Goal: Task Accomplishment & Management: Manage account settings

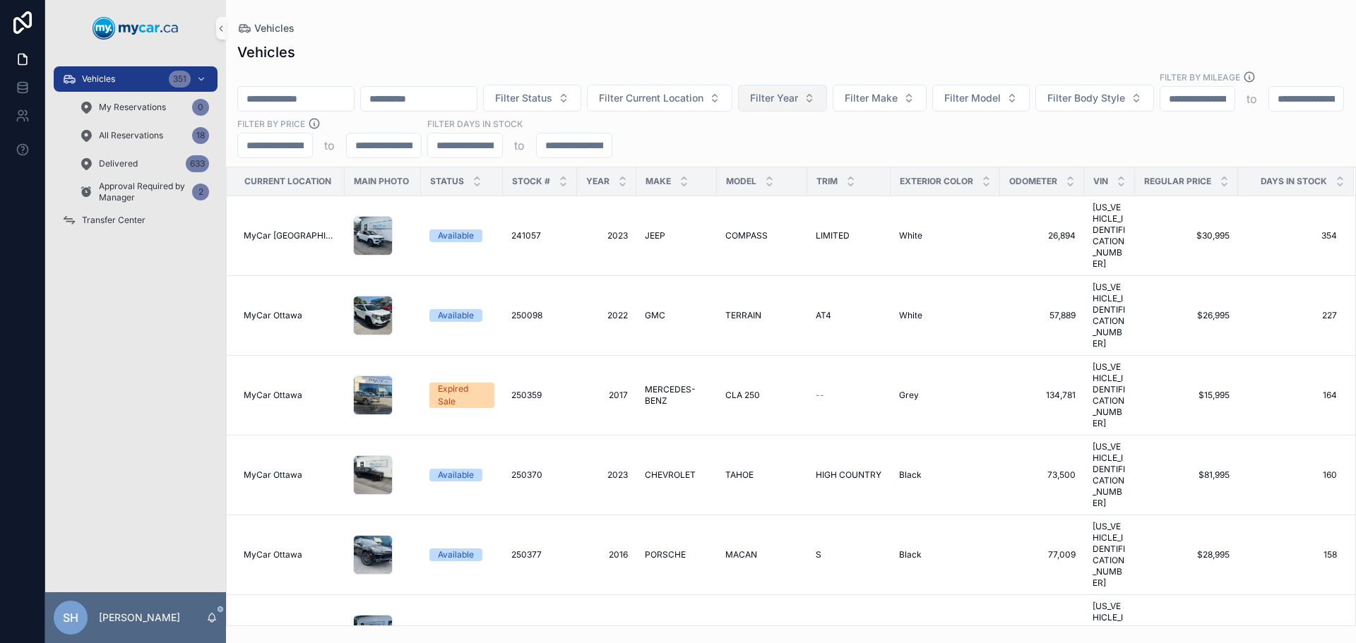
click at [798, 91] on span "Filter Year" at bounding box center [774, 98] width 48 height 14
click at [813, 42] on div "Vehicles Filter Status Filter Current Location Filter Year Filter Make Filter M…" at bounding box center [791, 330] width 1130 height 593
click at [581, 90] on button "Filter Status" at bounding box center [532, 98] width 98 height 27
click at [759, 42] on div "Vehicles Filter Status Filter Current Location Filter Year Filter Make Filter M…" at bounding box center [791, 330] width 1130 height 593
click at [927, 85] on button "Filter Make" at bounding box center [880, 98] width 94 height 27
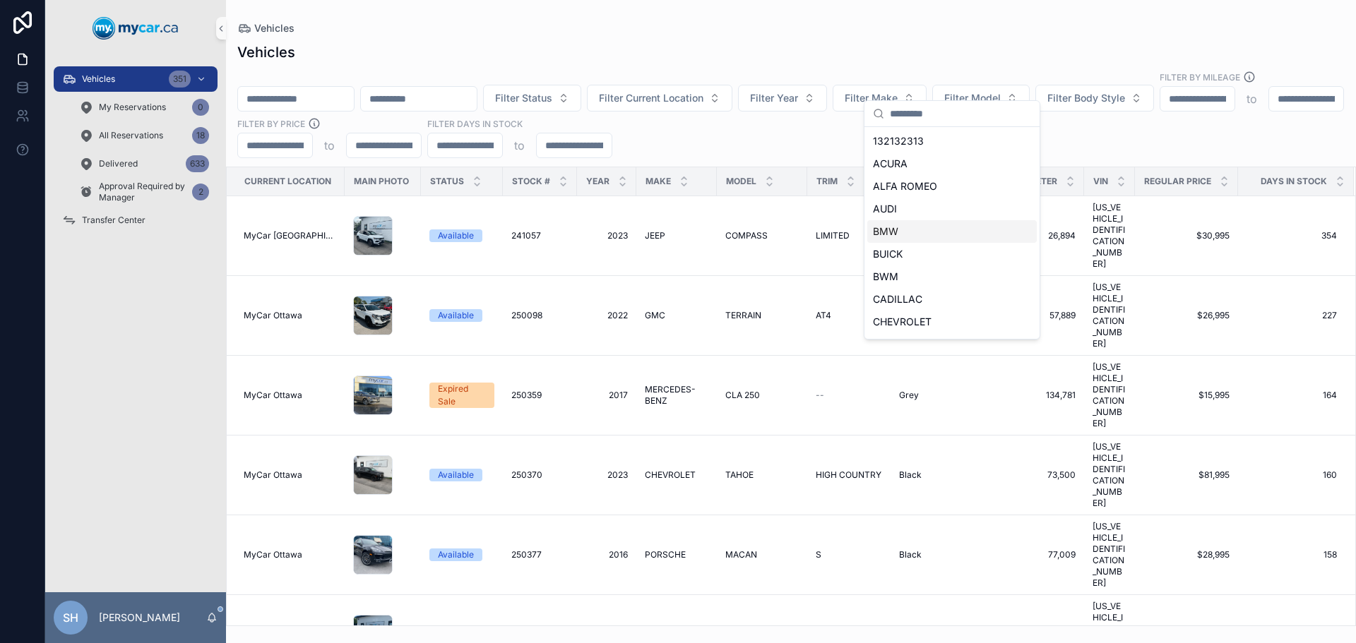
click at [895, 231] on span "BMW" at bounding box center [885, 232] width 25 height 14
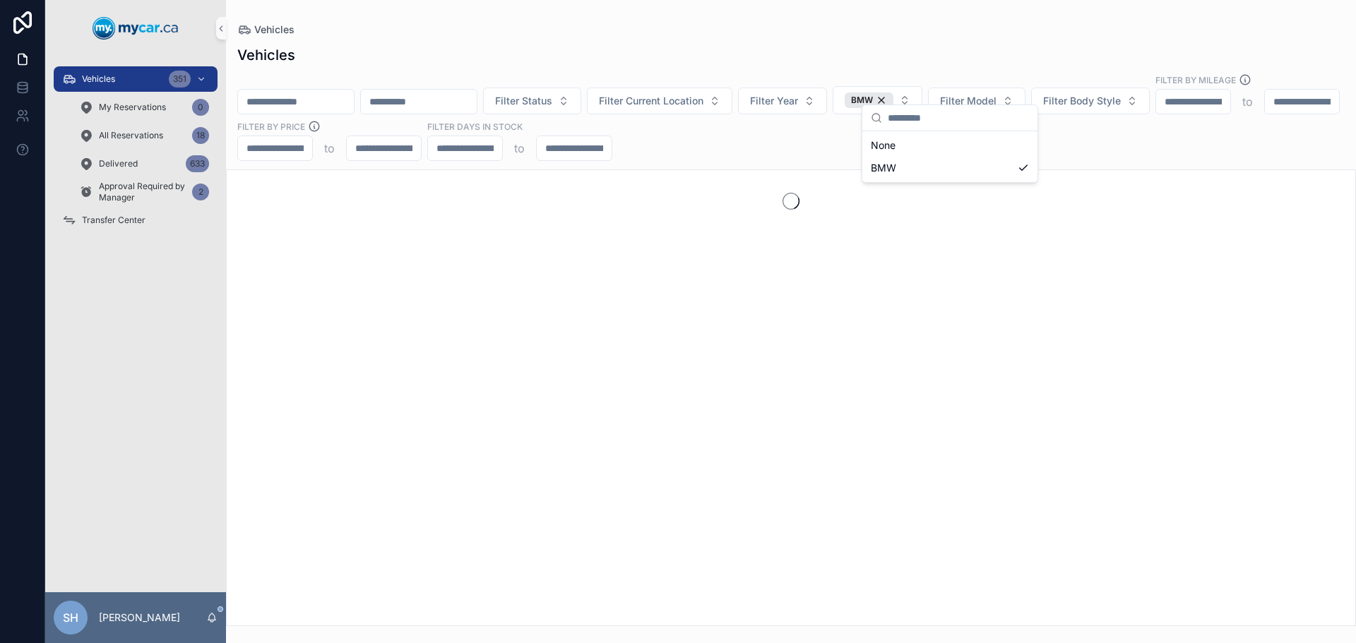
click at [674, 28] on div "Vehicles" at bounding box center [790, 30] width 1107 height 14
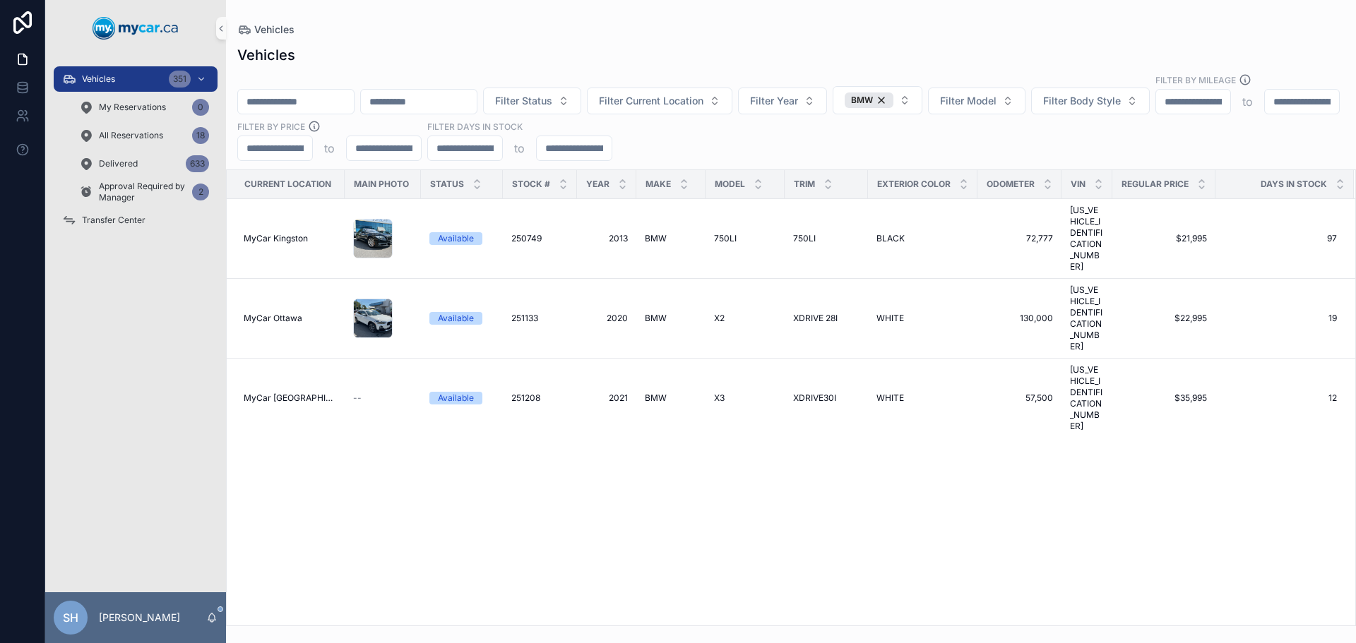
click at [797, 400] on div "Current Location Main Photo Status Stock # Year Make Model Trim Exterior Color …" at bounding box center [791, 398] width 1129 height 456
click at [551, 20] on div "Vehicles Vehicles Filter Status Filter Current Location Filter Year BMW Filter …" at bounding box center [791, 313] width 1130 height 626
click at [780, 43] on div "Vehicles Filter Status Filter Current Location Filter Year BMW Filter Model Fil…" at bounding box center [791, 332] width 1130 height 590
click at [893, 93] on div "BMW" at bounding box center [869, 101] width 49 height 16
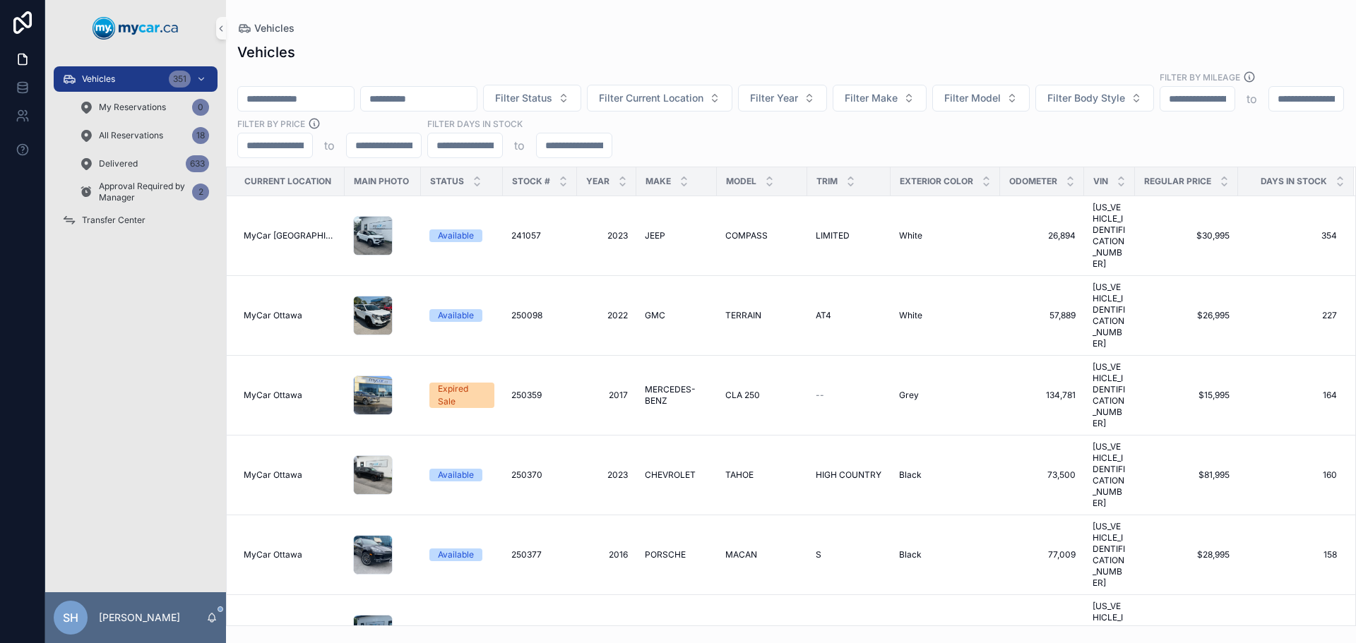
click at [732, 8] on div "Vehicles Vehicles Filter Status Filter Current Location Filter Year Filter Make…" at bounding box center [791, 313] width 1130 height 626
click at [138, 81] on div "Vehicles 351" at bounding box center [135, 79] width 147 height 23
click at [126, 223] on span "Transfer Center" at bounding box center [114, 220] width 64 height 11
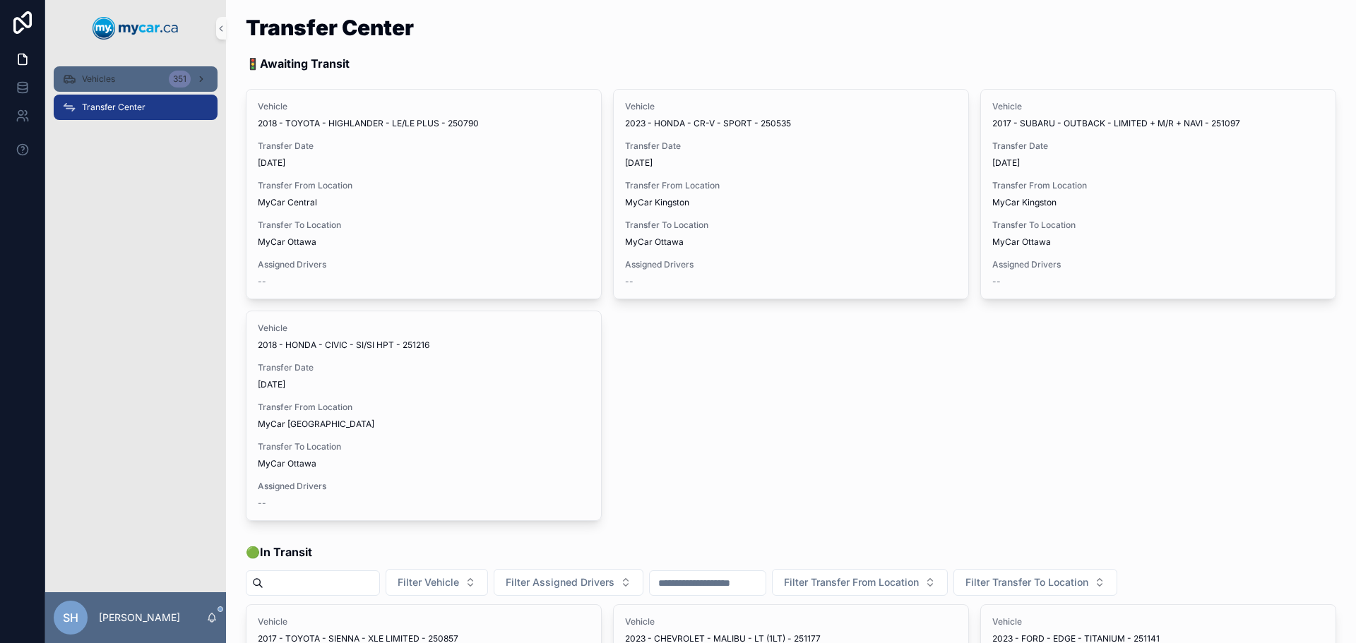
click at [114, 81] on span "Vehicles" at bounding box center [98, 78] width 33 height 11
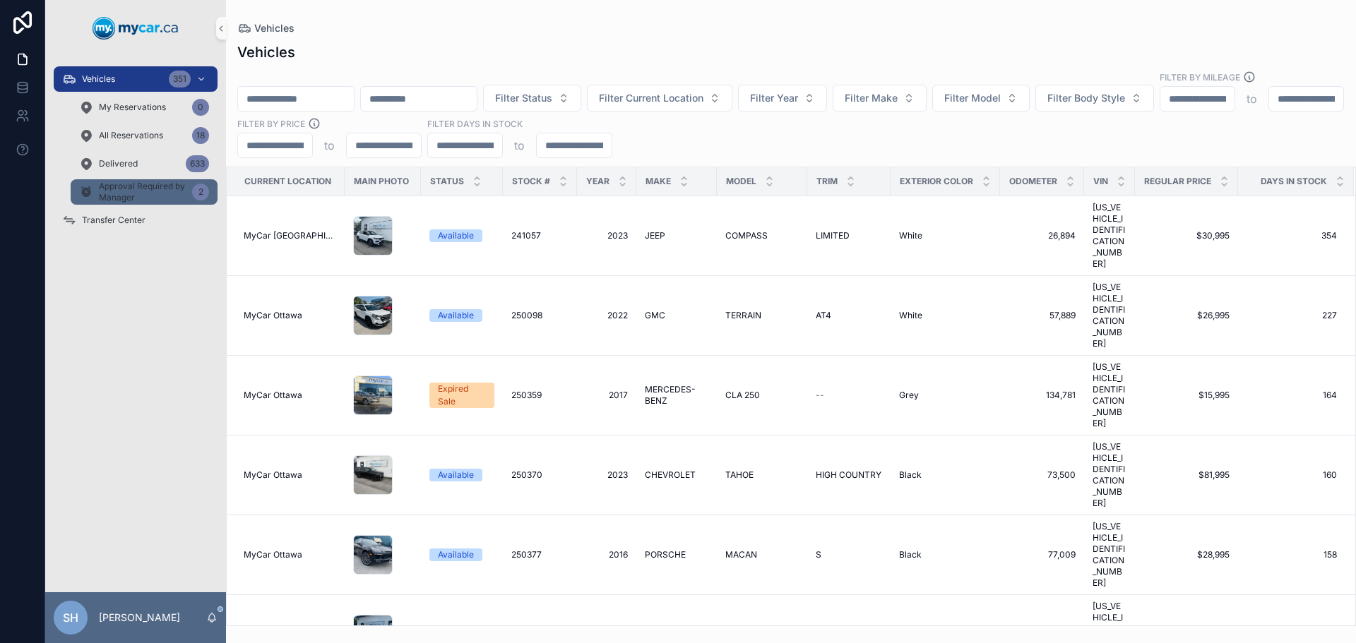
click at [153, 194] on span "Approval Required by Manager" at bounding box center [143, 192] width 88 height 23
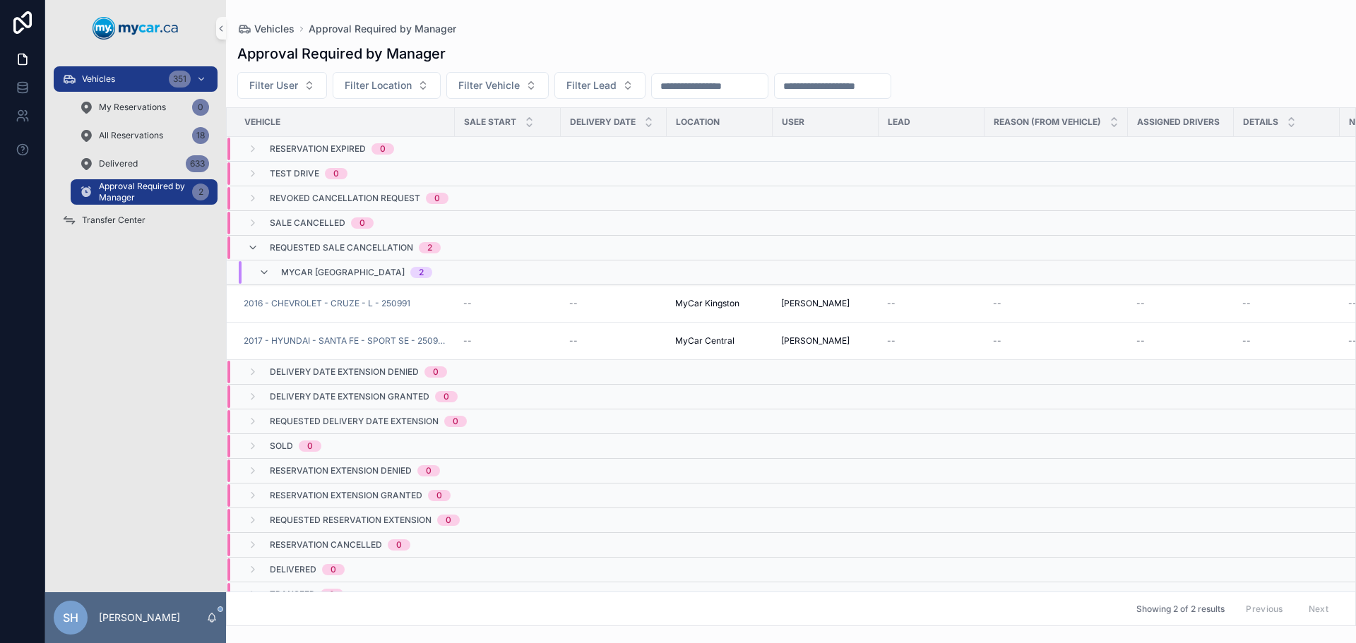
click at [399, 244] on span "Requested Sale Cancellation" at bounding box center [341, 247] width 143 height 11
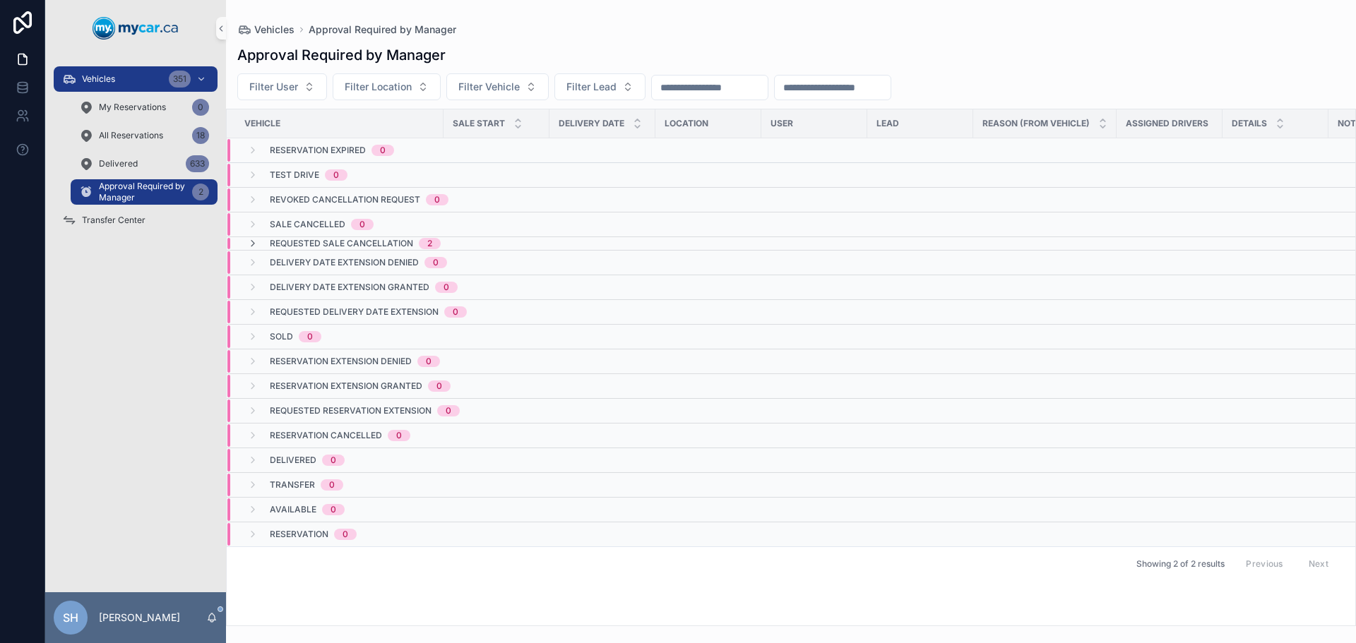
click at [399, 244] on span "Requested Sale Cancellation" at bounding box center [341, 243] width 143 height 11
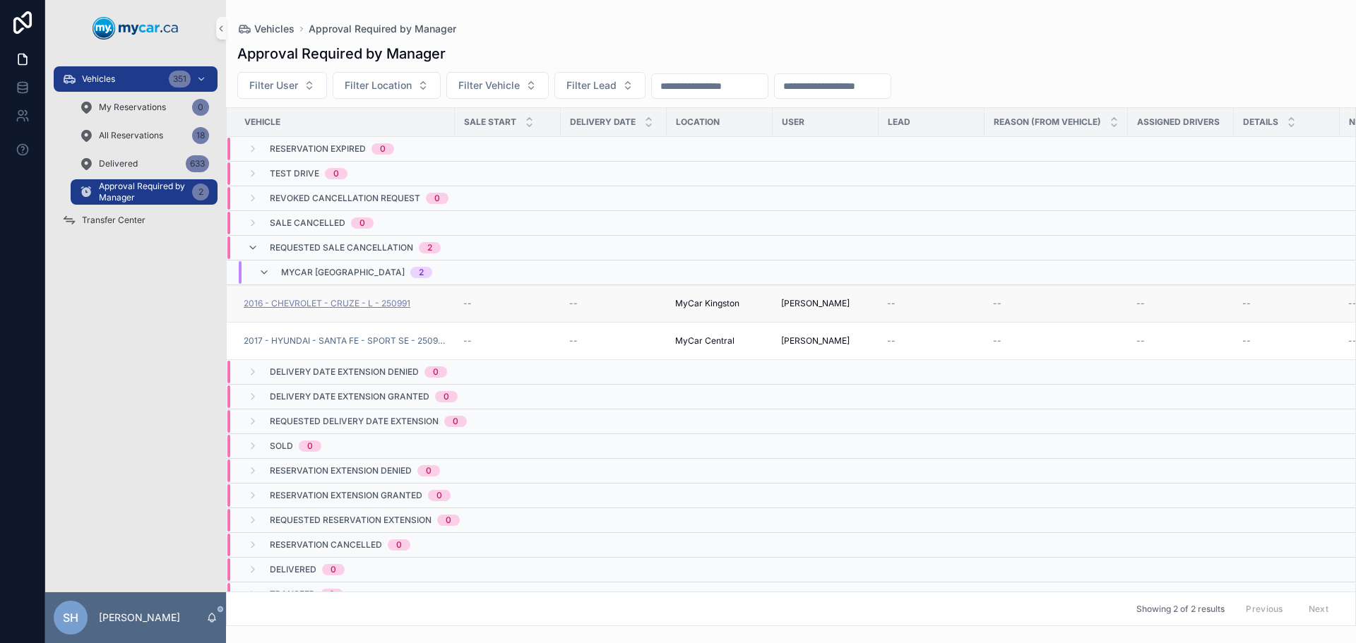
click at [352, 300] on span "2016 - CHEVROLET - CRUZE - L - 250991" at bounding box center [327, 303] width 167 height 11
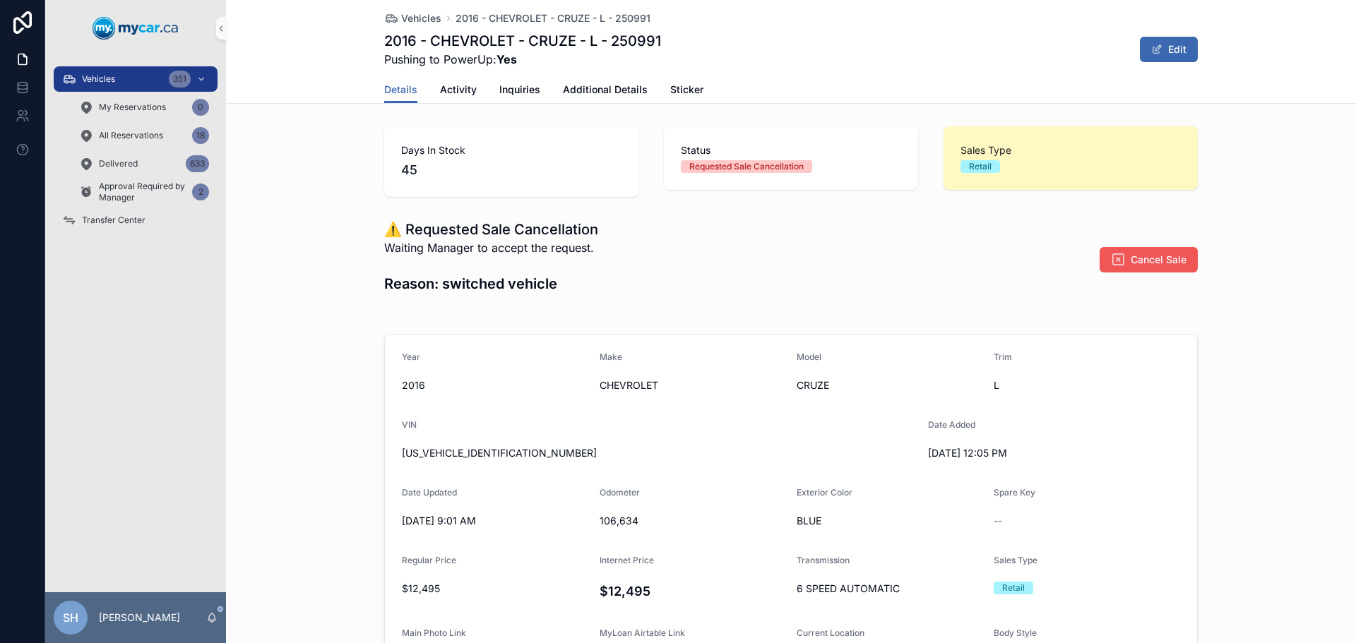
click at [1136, 251] on button "Cancel Sale" at bounding box center [1149, 259] width 98 height 25
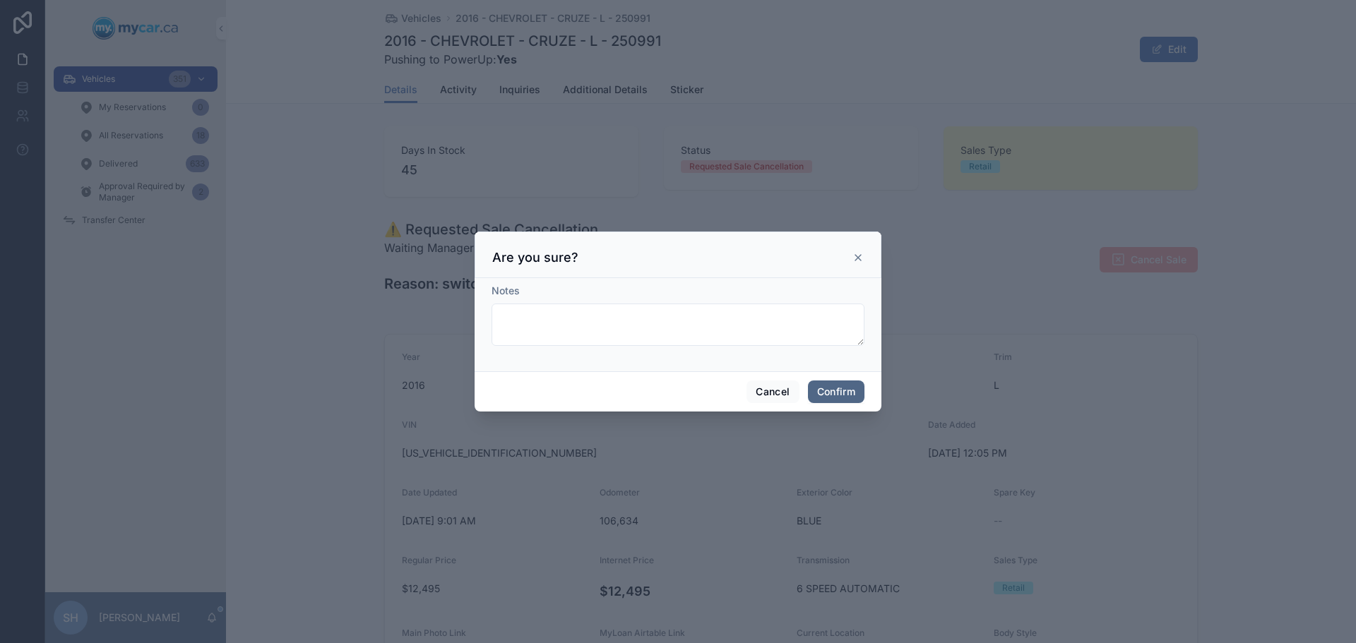
click at [844, 388] on button "Confirm" at bounding box center [836, 392] width 56 height 23
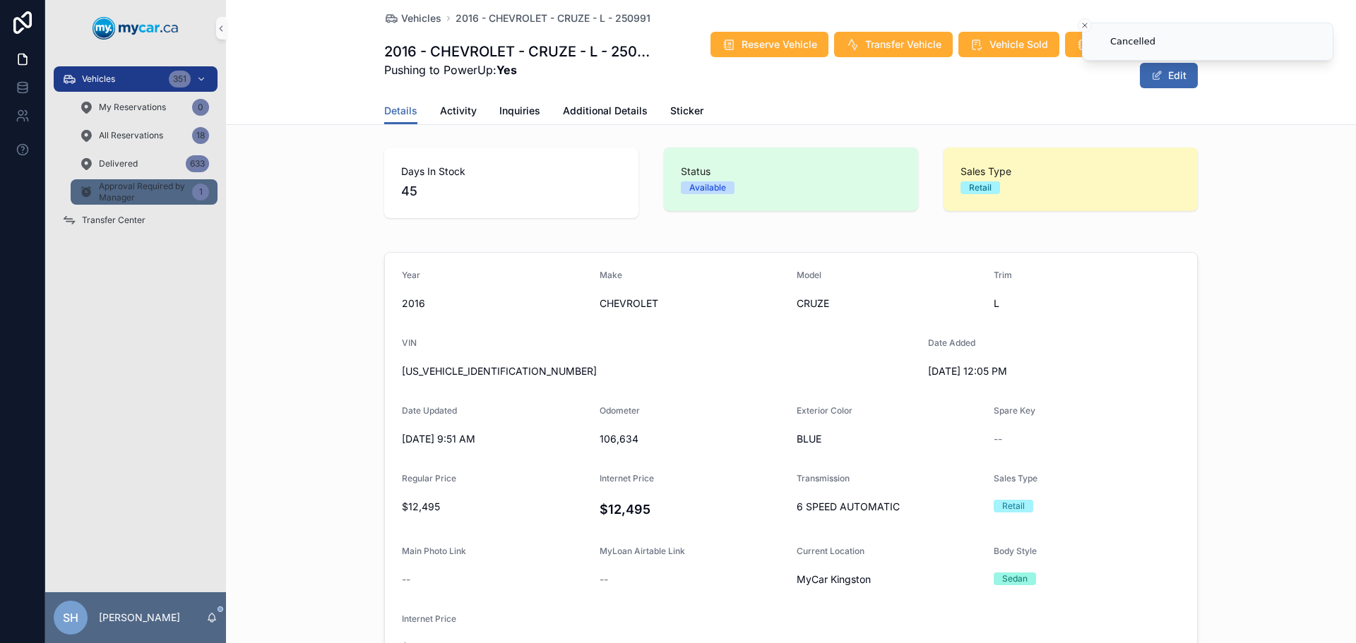
click at [148, 196] on span "Approval Required by Manager" at bounding box center [143, 192] width 88 height 23
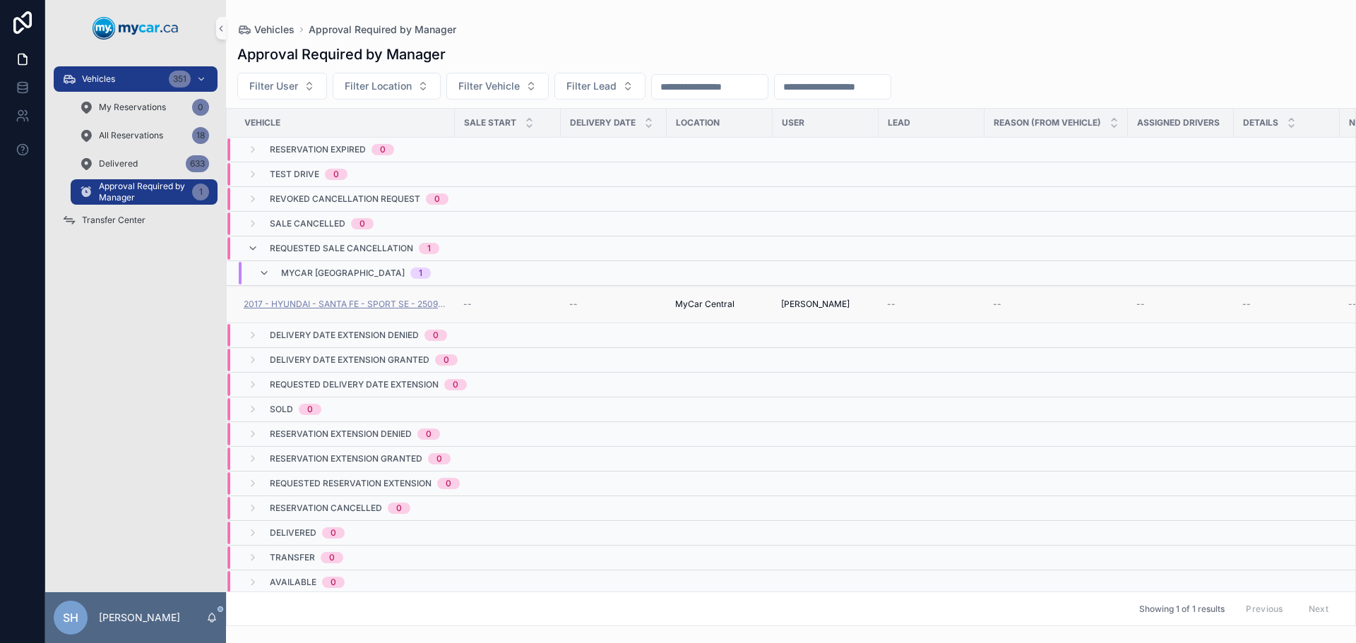
click at [388, 305] on span "2017 - HYUNDAI - SANTA FE - SPORT SE - 250935" at bounding box center [345, 304] width 203 height 11
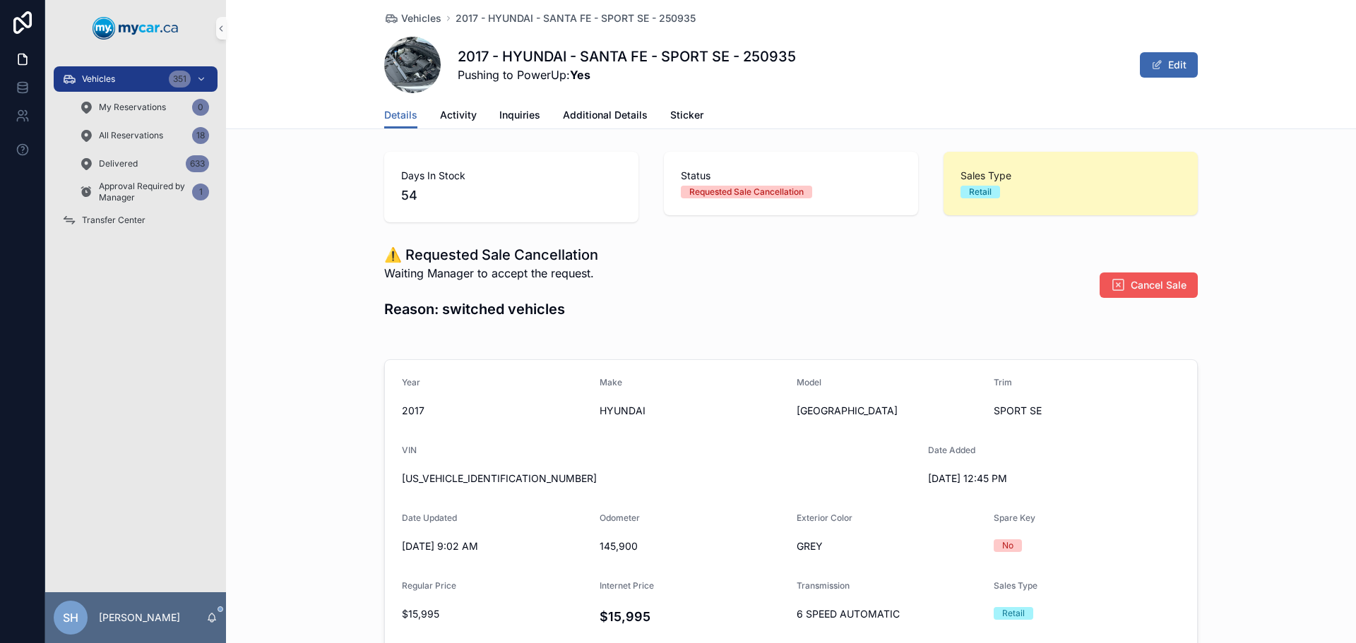
click at [1163, 287] on span "Cancel Sale" at bounding box center [1159, 285] width 56 height 14
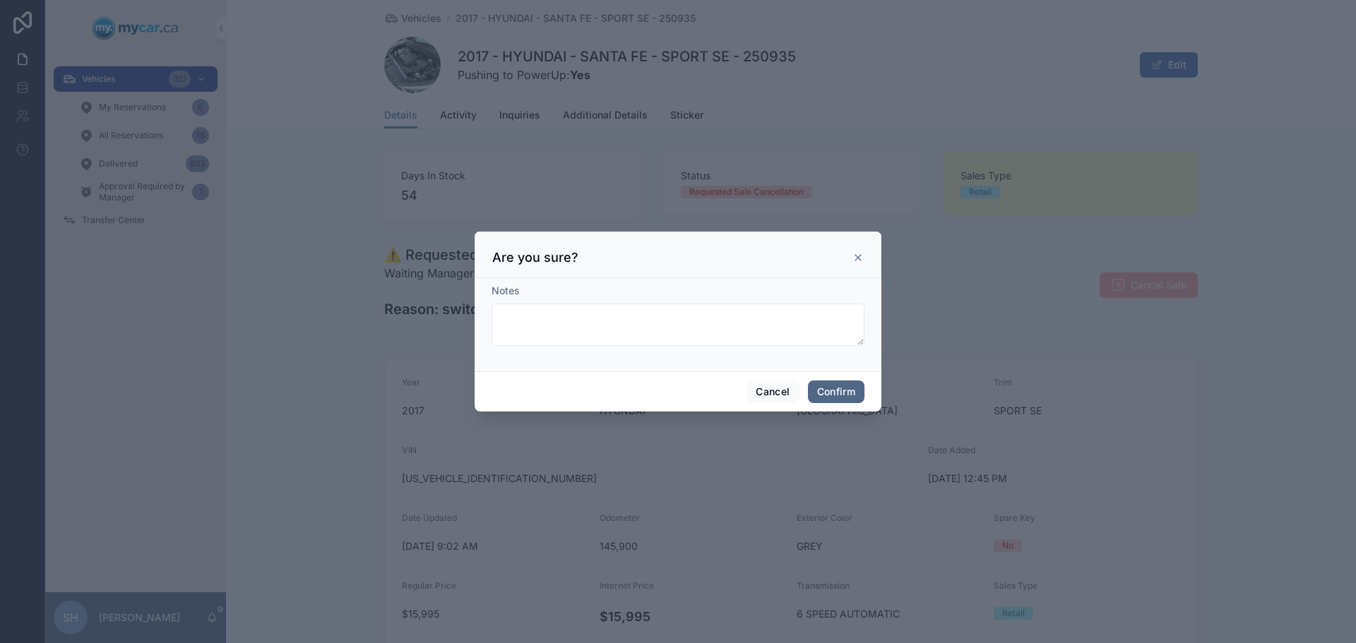
click at [856, 396] on button "Confirm" at bounding box center [836, 392] width 56 height 23
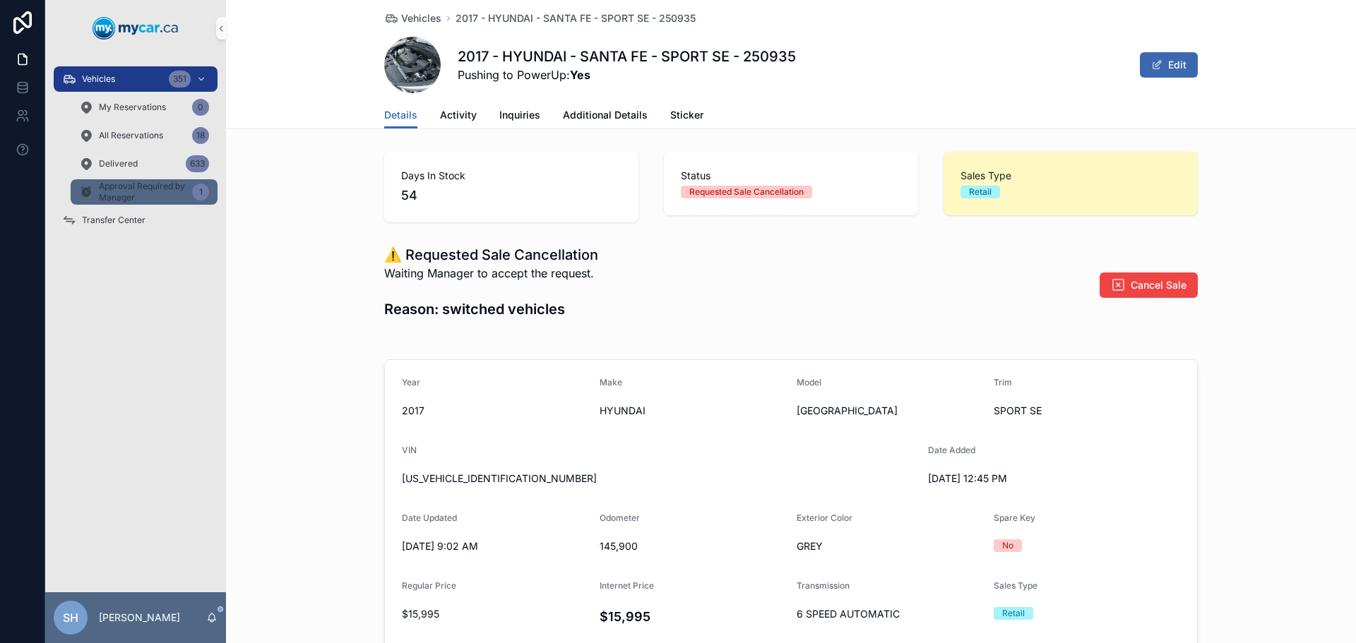
click at [128, 195] on span "Approval Required by Manager" at bounding box center [143, 192] width 88 height 23
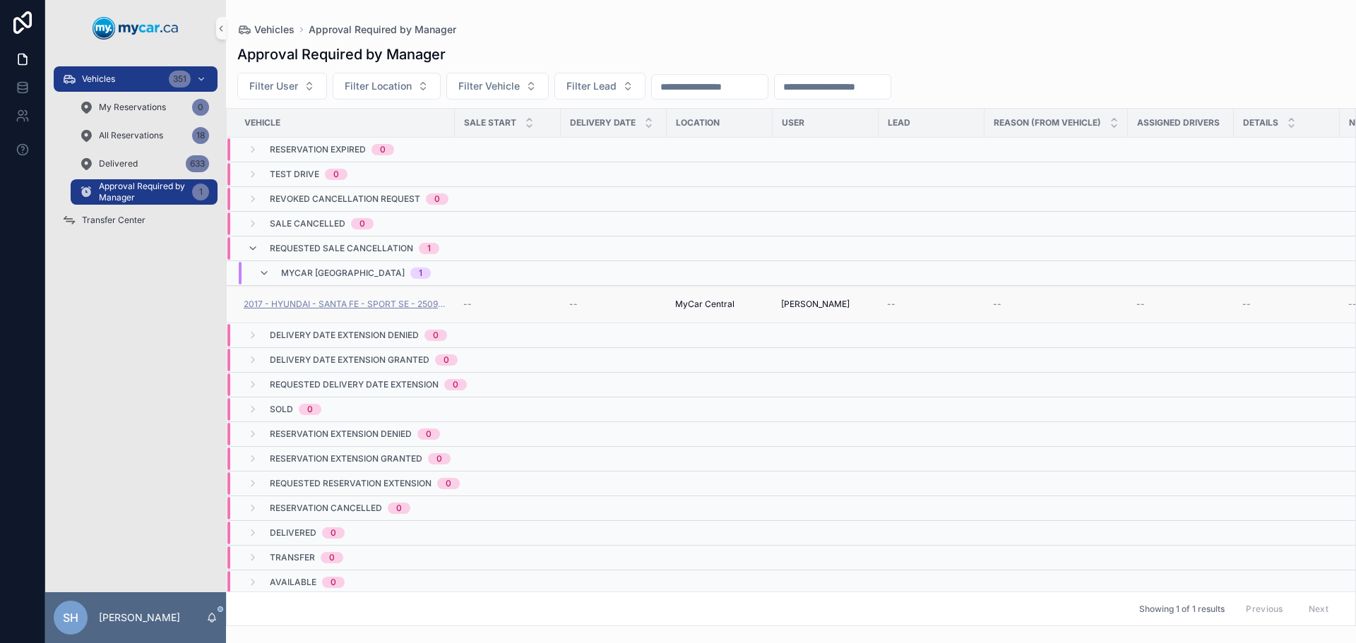
click at [362, 299] on span "2017 - HYUNDAI - SANTA FE - SPORT SE - 250935" at bounding box center [345, 304] width 203 height 11
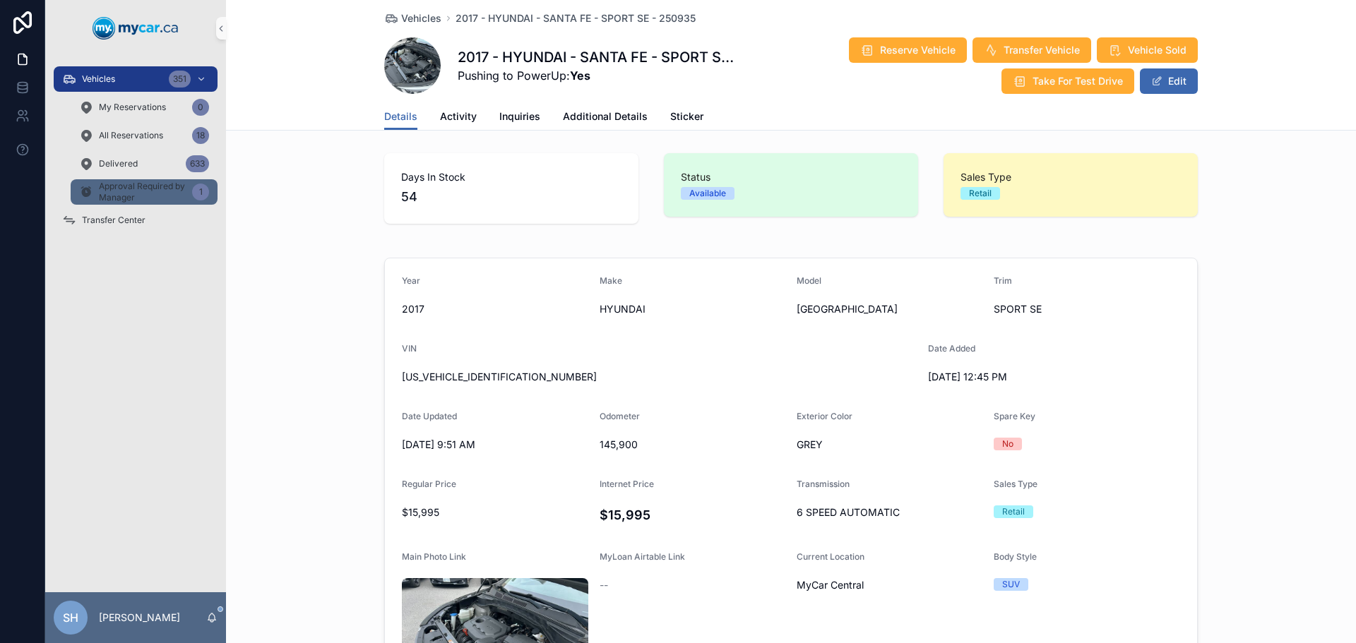
click at [159, 194] on span "Approval Required by Manager" at bounding box center [143, 192] width 88 height 23
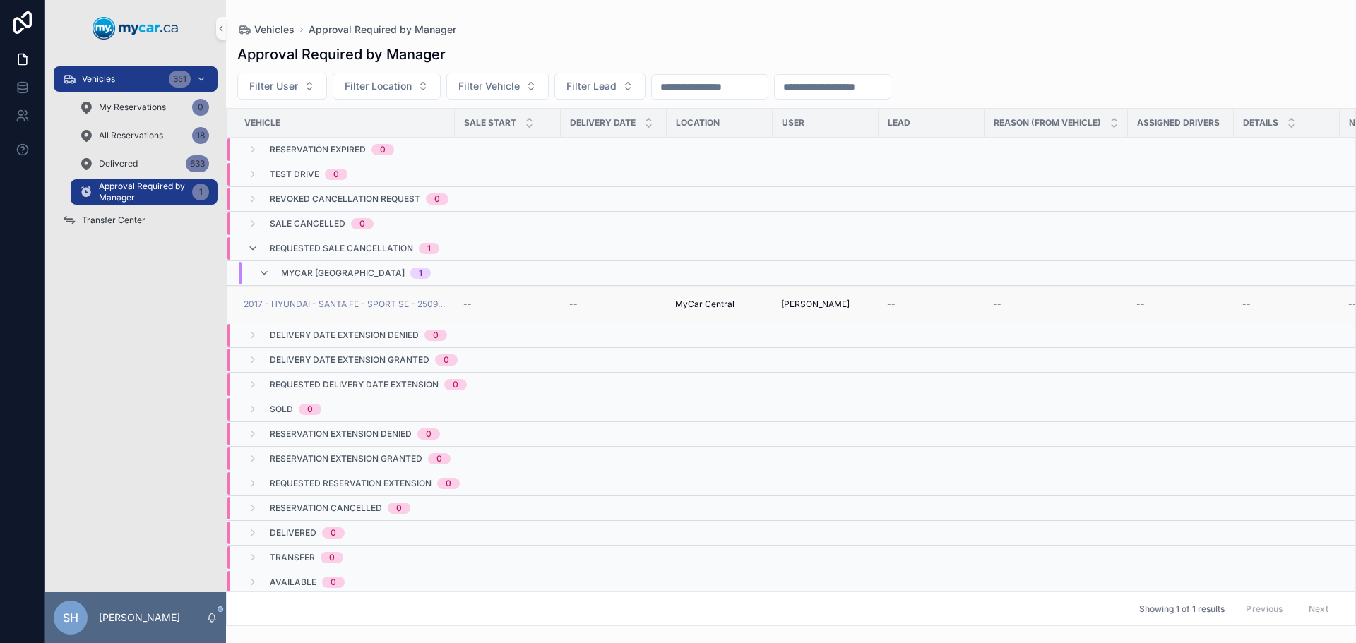
click at [290, 302] on span "2017 - HYUNDAI - SANTA FE - SPORT SE - 250935" at bounding box center [345, 304] width 203 height 11
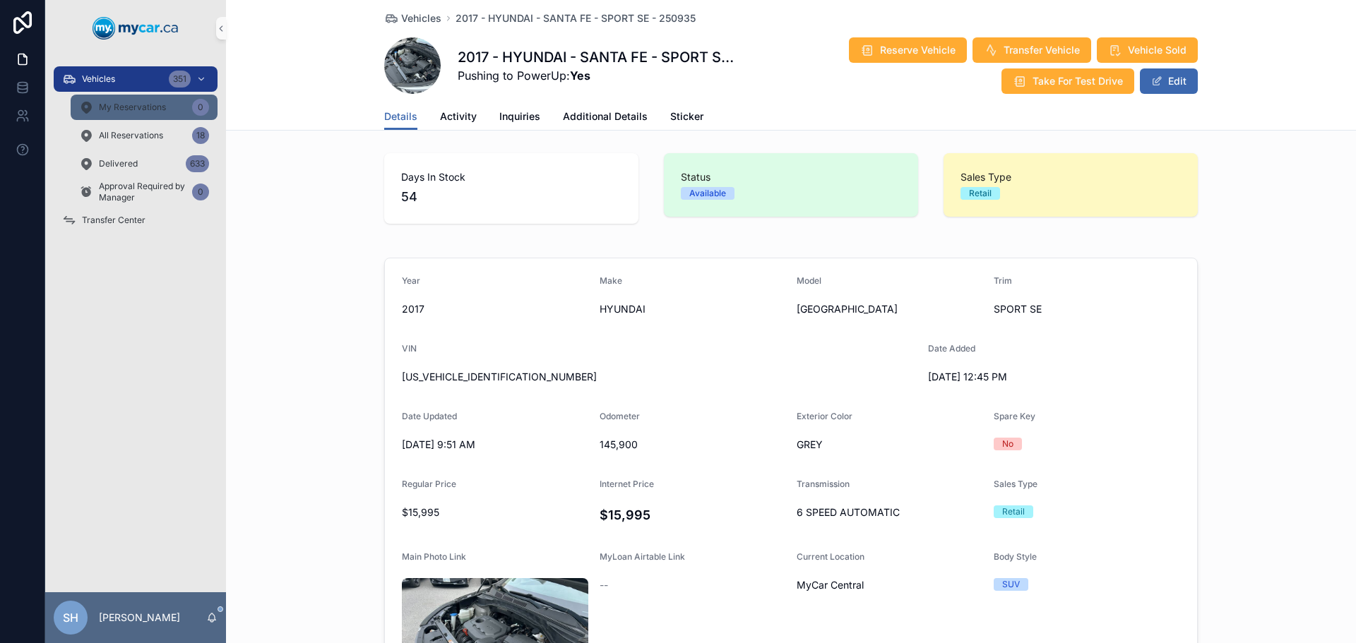
click at [110, 107] on span "My Reservations" at bounding box center [132, 107] width 67 height 11
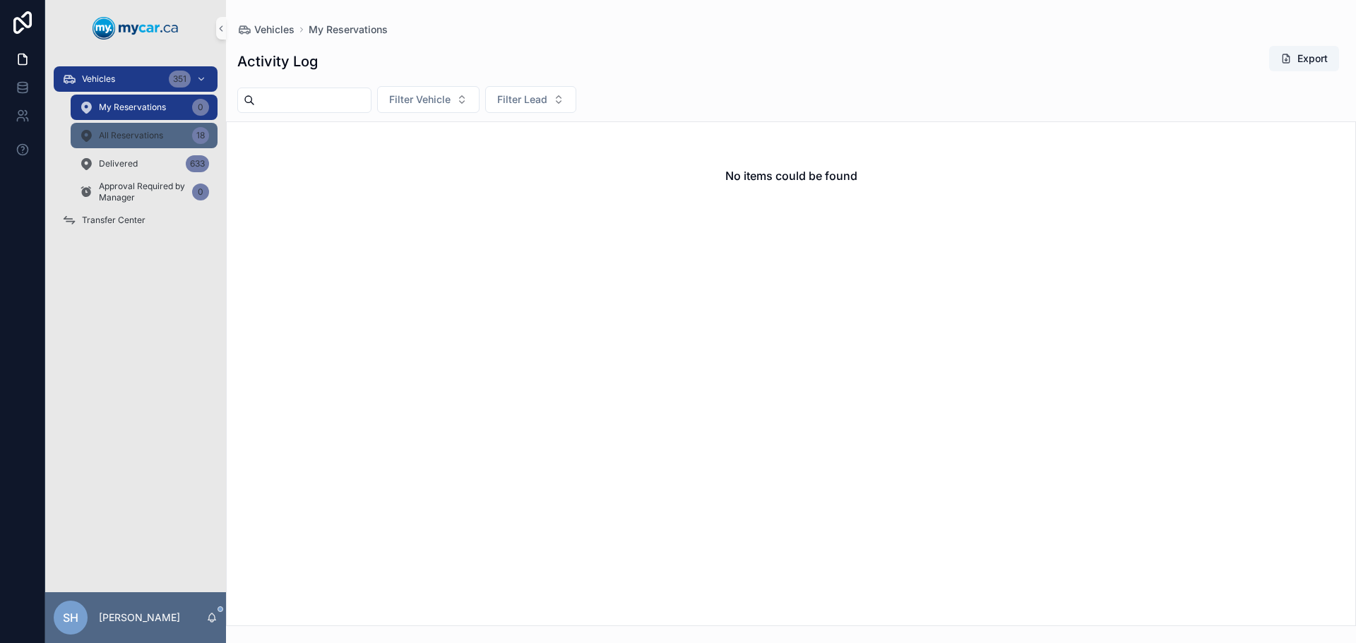
click at [142, 139] on span "All Reservations" at bounding box center [131, 135] width 64 height 11
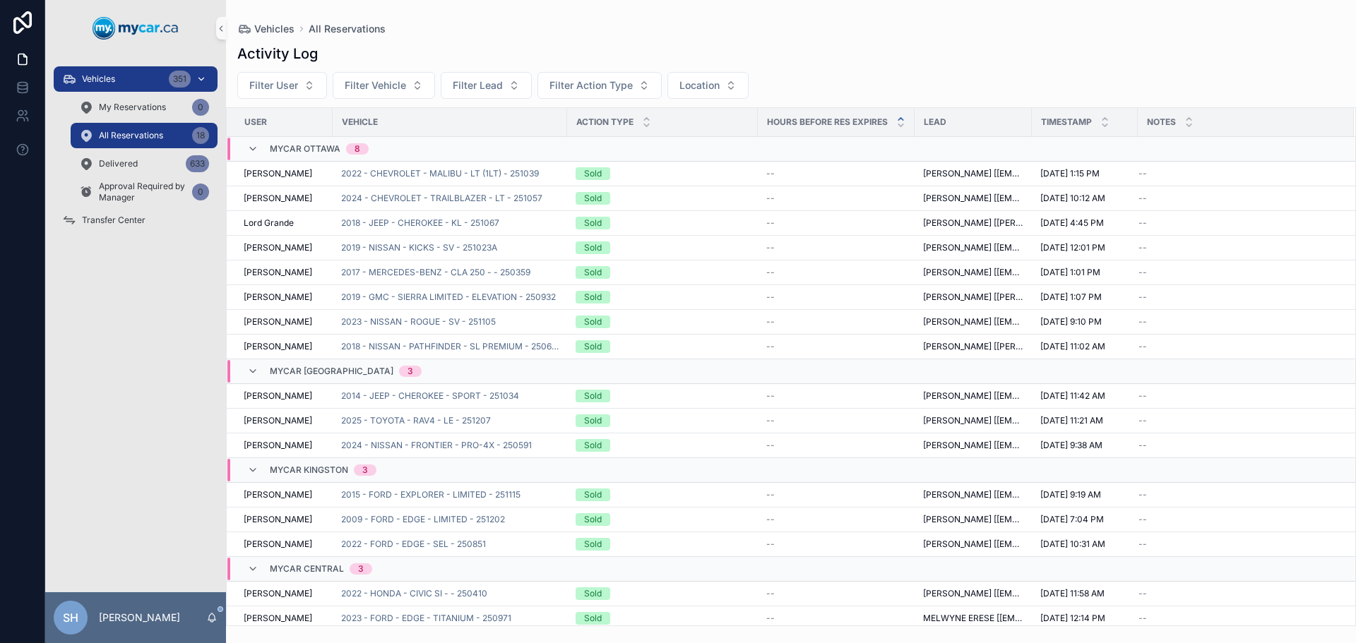
click at [99, 80] on span "Vehicles" at bounding box center [98, 78] width 33 height 11
